Goal: Transaction & Acquisition: Purchase product/service

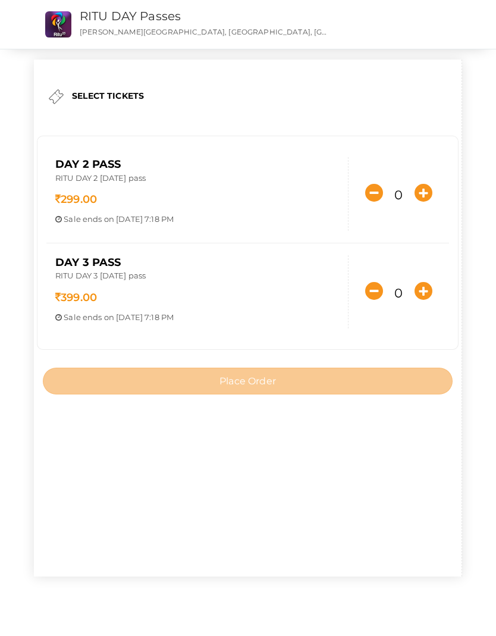
click at [432, 187] on button "button" at bounding box center [424, 193] width 24 height 24
click at [428, 197] on icon "button" at bounding box center [423, 193] width 18 height 18
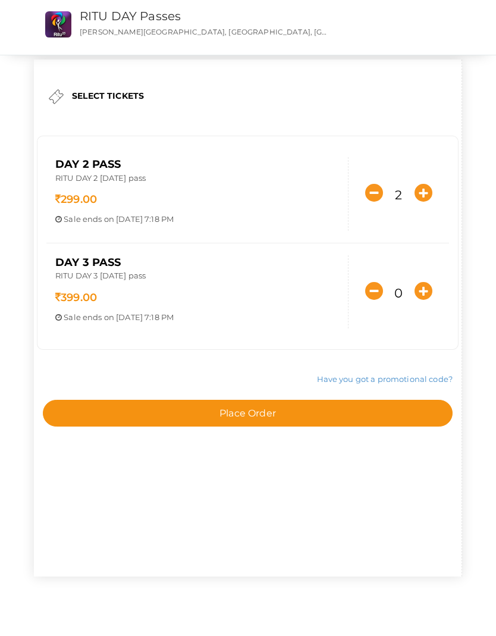
click at [429, 191] on icon "button" at bounding box center [423, 193] width 18 height 18
click at [428, 191] on icon "button" at bounding box center [423, 193] width 18 height 18
click at [429, 190] on icon "button" at bounding box center [423, 193] width 18 height 18
click at [428, 190] on icon "button" at bounding box center [423, 193] width 18 height 18
click at [376, 188] on icon "button" at bounding box center [374, 193] width 18 height 18
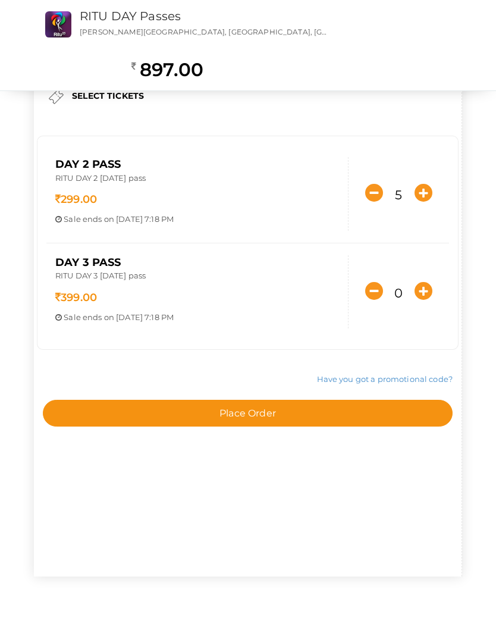
click at [376, 190] on icon "button" at bounding box center [374, 193] width 18 height 18
click at [371, 190] on icon "button" at bounding box center [374, 193] width 18 height 18
click at [370, 189] on icon "button" at bounding box center [374, 193] width 18 height 18
click at [369, 190] on icon "button" at bounding box center [374, 193] width 18 height 18
click at [375, 191] on icon "button" at bounding box center [374, 193] width 18 height 18
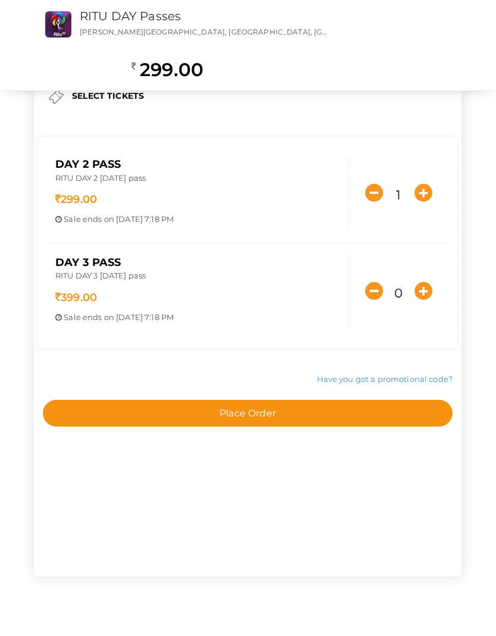
type input "0"
